Goal: Complete application form

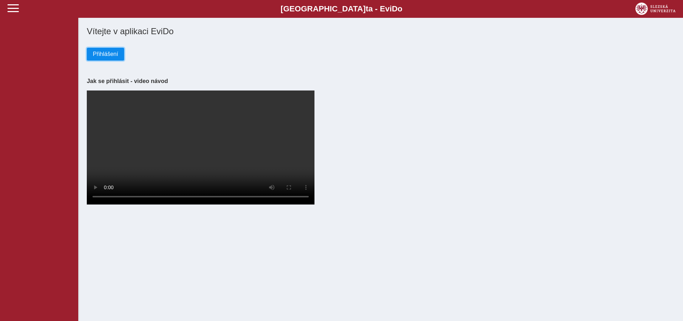
click at [106, 57] on span "Přihlášení" at bounding box center [105, 54] width 25 height 6
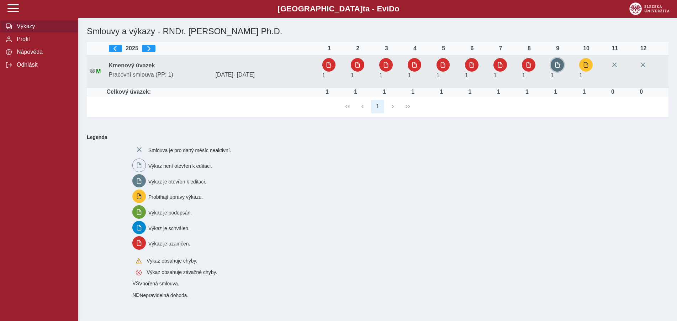
click at [560, 67] on span "button" at bounding box center [558, 65] width 6 height 6
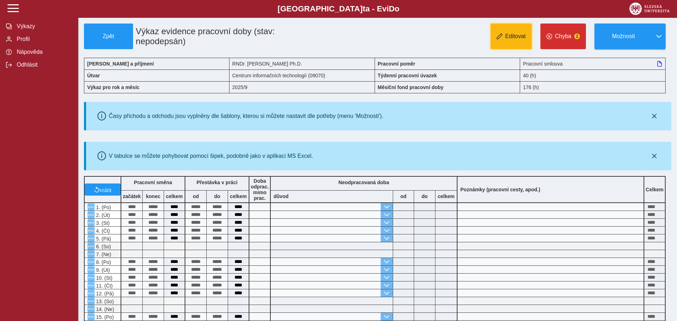
click at [517, 32] on button "Editovat" at bounding box center [511, 36] width 41 height 26
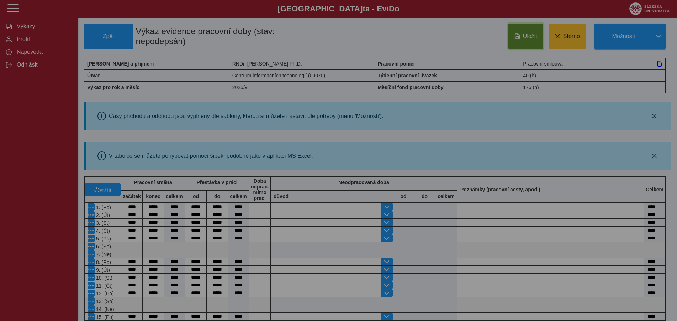
type input "**********"
type input "****"
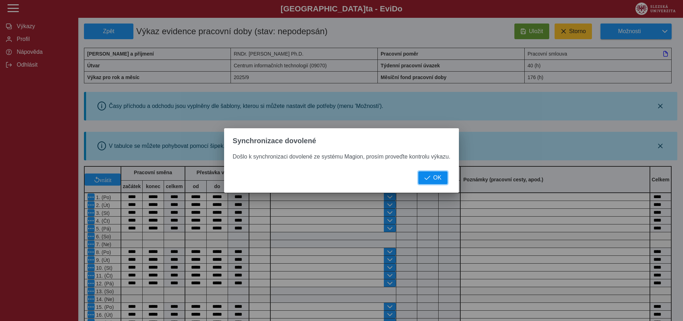
drag, startPoint x: 442, startPoint y: 179, endPoint x: 431, endPoint y: 181, distance: 11.2
click at [442, 179] on button "OK" at bounding box center [433, 177] width 29 height 13
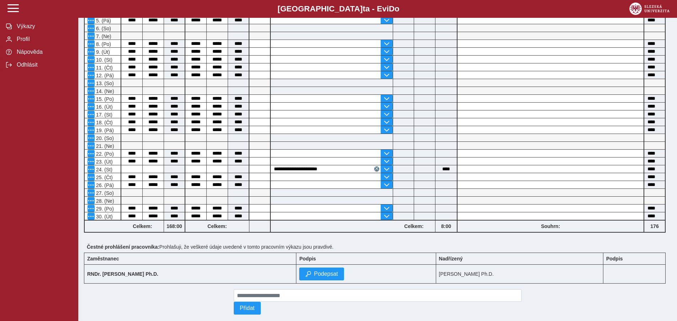
scroll to position [246, 0]
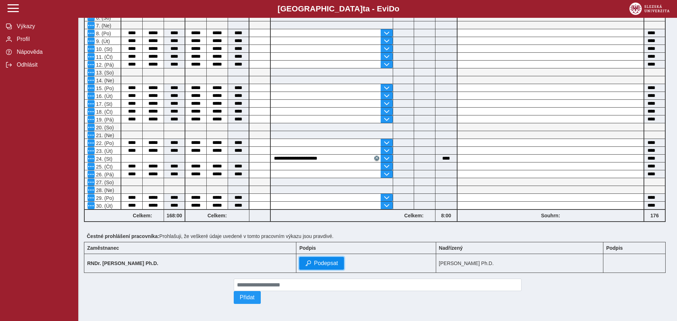
click at [314, 260] on span "Podepsat" at bounding box center [326, 263] width 24 height 6
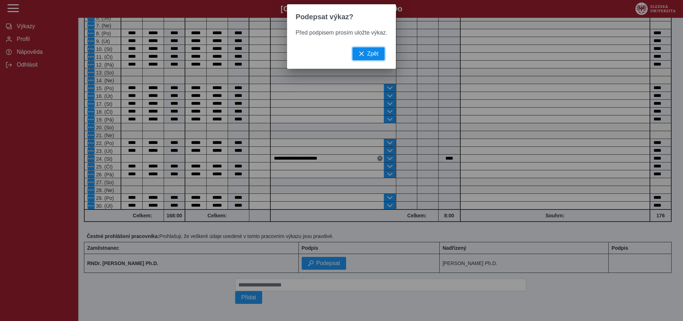
click at [367, 57] on span "Zpět" at bounding box center [372, 54] width 11 height 6
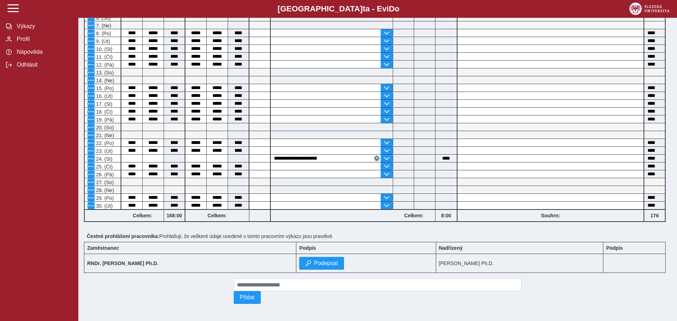
scroll to position [0, 0]
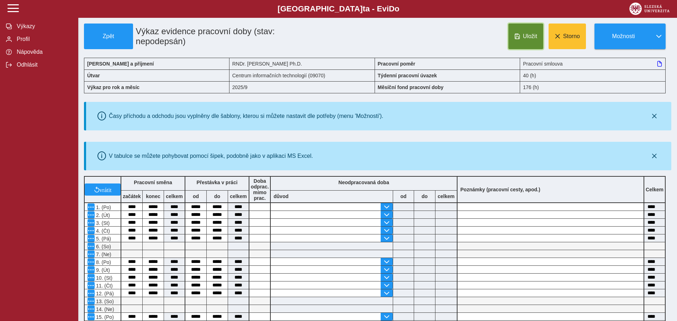
click at [520, 42] on button "Uložit" at bounding box center [526, 36] width 35 height 26
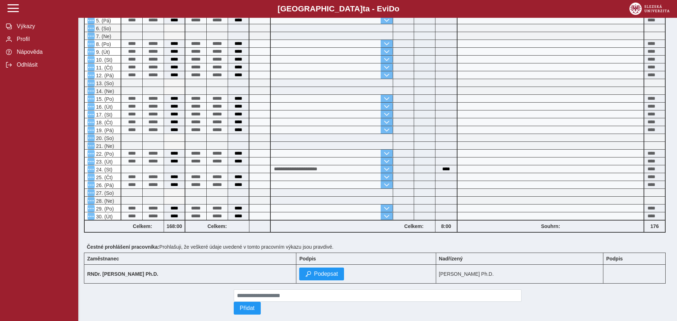
scroll to position [246, 0]
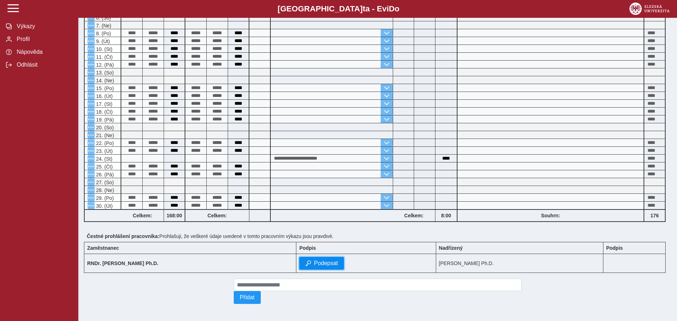
click at [314, 260] on span "Podepsat" at bounding box center [326, 263] width 24 height 6
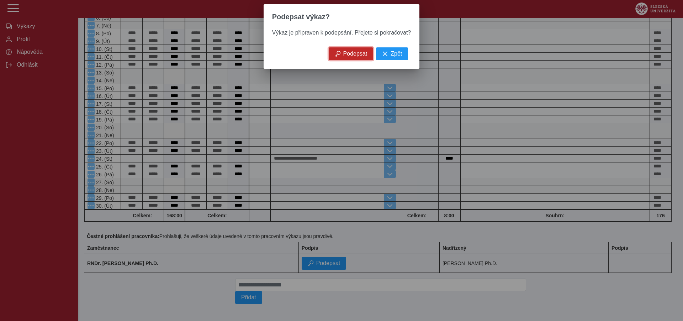
click at [348, 60] on button "Podepsat" at bounding box center [351, 53] width 45 height 13
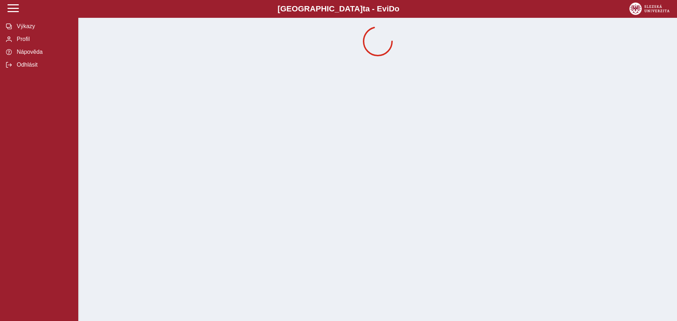
scroll to position [0, 0]
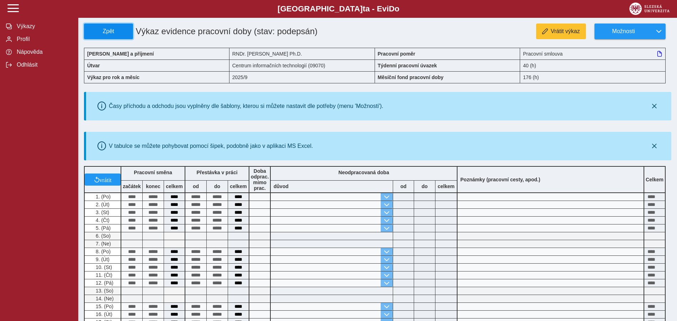
click at [120, 31] on span "Zpět" at bounding box center [108, 31] width 43 height 6
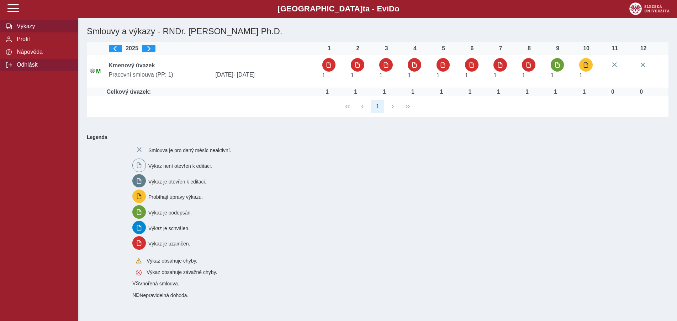
click at [31, 68] on span "Odhlásit" at bounding box center [44, 65] width 58 height 6
